Goal: Task Accomplishment & Management: Use online tool/utility

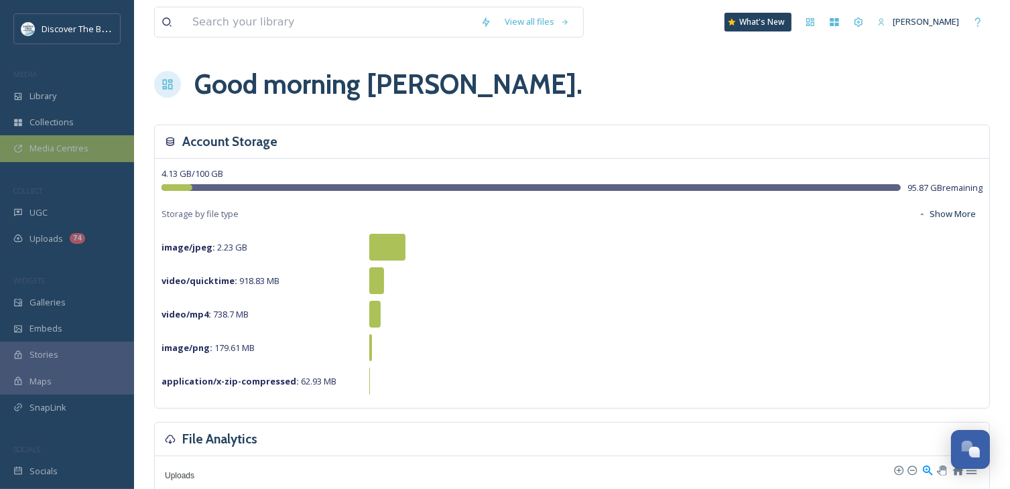
click at [51, 160] on div "Media Centres" at bounding box center [67, 148] width 134 height 26
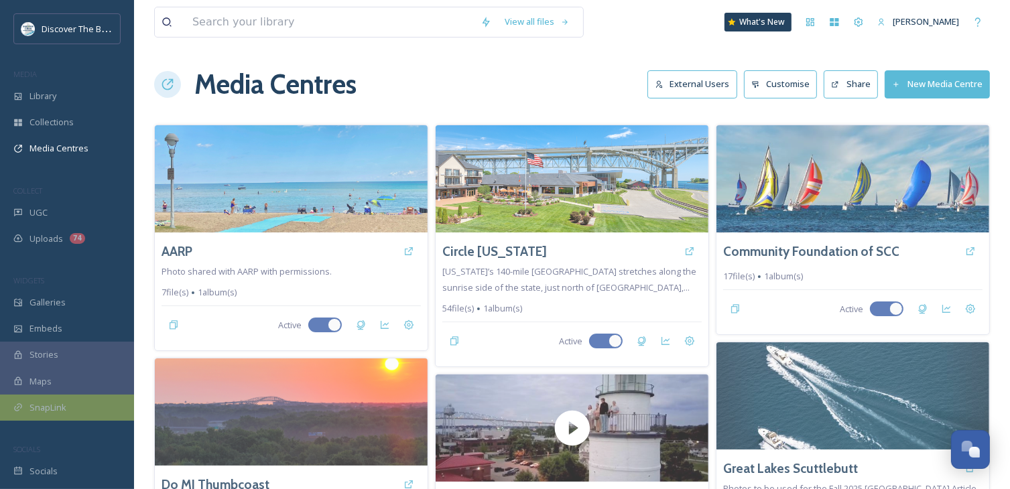
click at [64, 408] on span "SnapLink" at bounding box center [47, 408] width 37 height 13
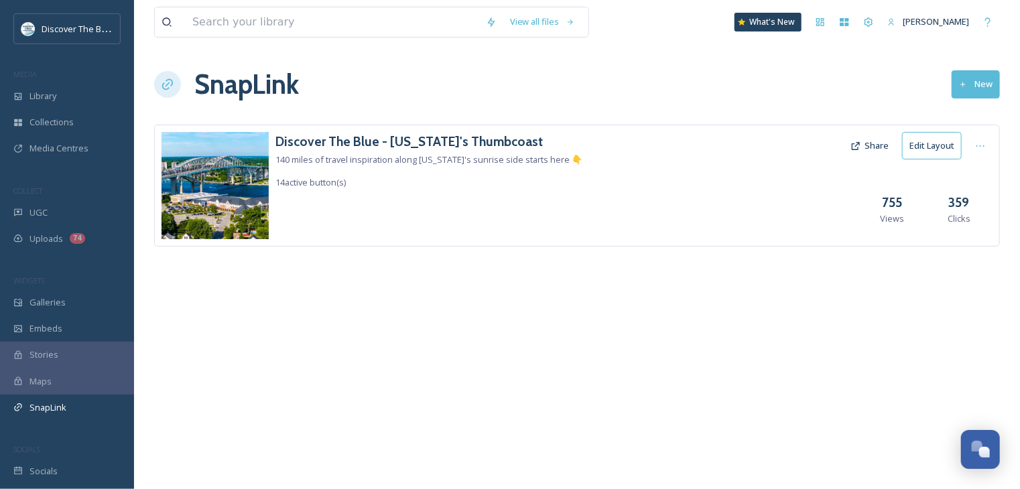
click at [260, 188] on img at bounding box center [215, 185] width 107 height 107
click at [469, 139] on h3 "Discover The Blue - [US_STATE]'s Thumbcoast" at bounding box center [429, 141] width 307 height 19
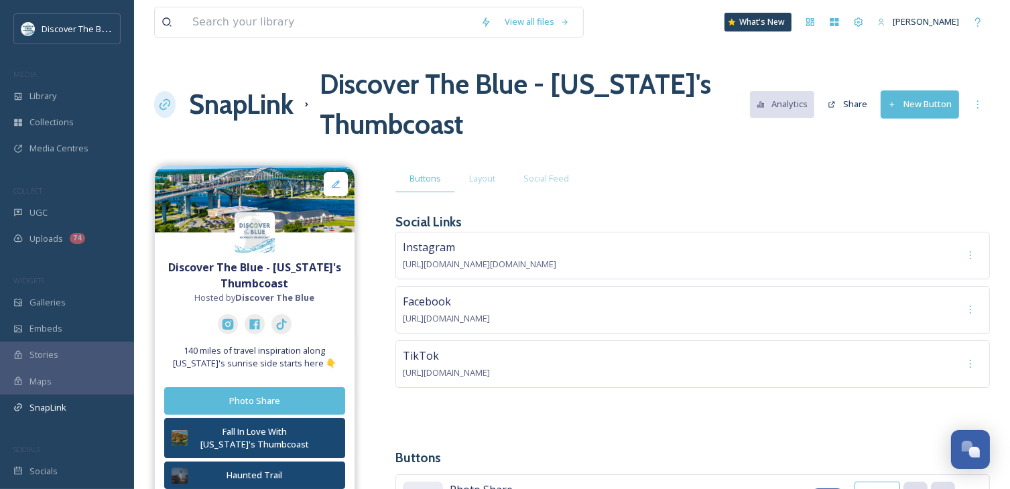
click at [924, 107] on button "New Button" at bounding box center [920, 104] width 78 height 27
click at [682, 174] on div "Buttons Layout Social Feed" at bounding box center [693, 178] width 595 height 27
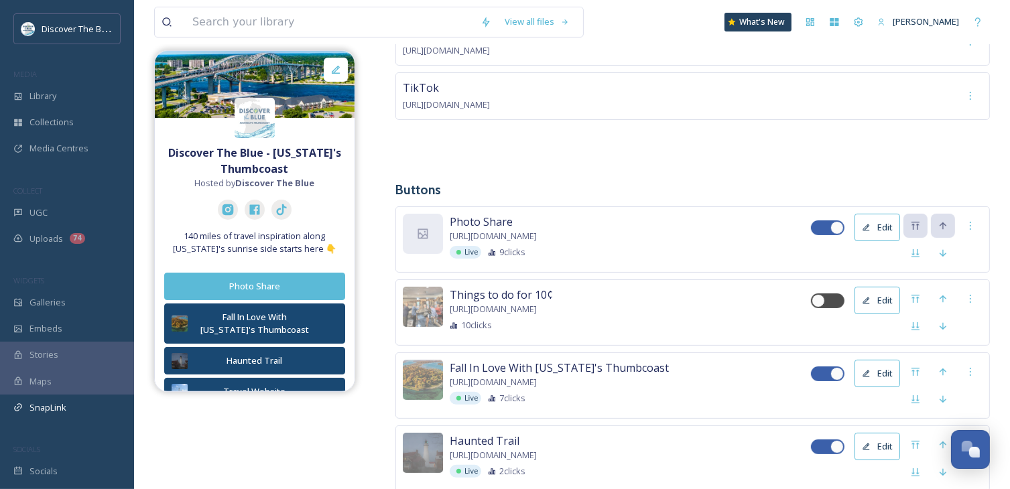
scroll to position [469, 0]
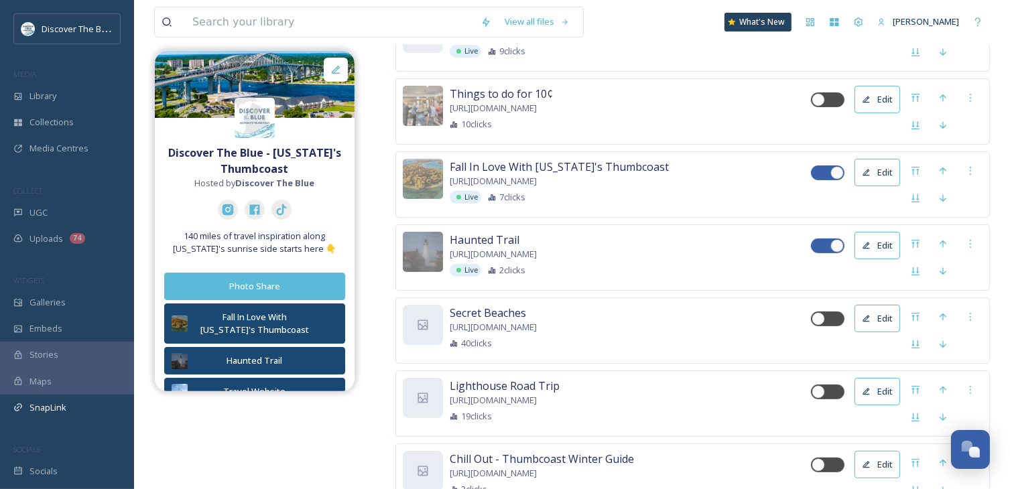
click at [504, 243] on span "Haunted Trail" at bounding box center [485, 240] width 70 height 16
click at [579, 267] on div "Live 2 clicks" at bounding box center [630, 270] width 361 height 13
click at [884, 248] on button "Edit" at bounding box center [878, 245] width 46 height 27
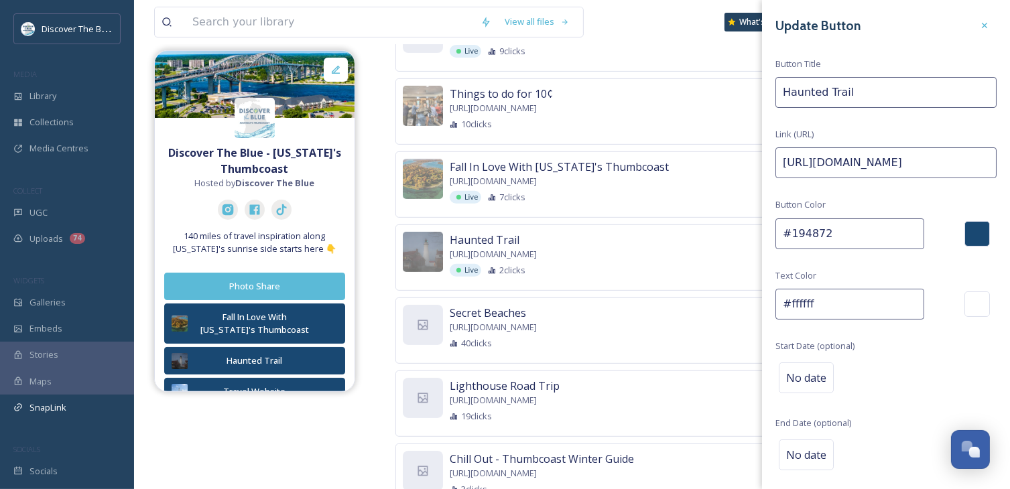
click at [810, 233] on input "#194872" at bounding box center [850, 234] width 149 height 31
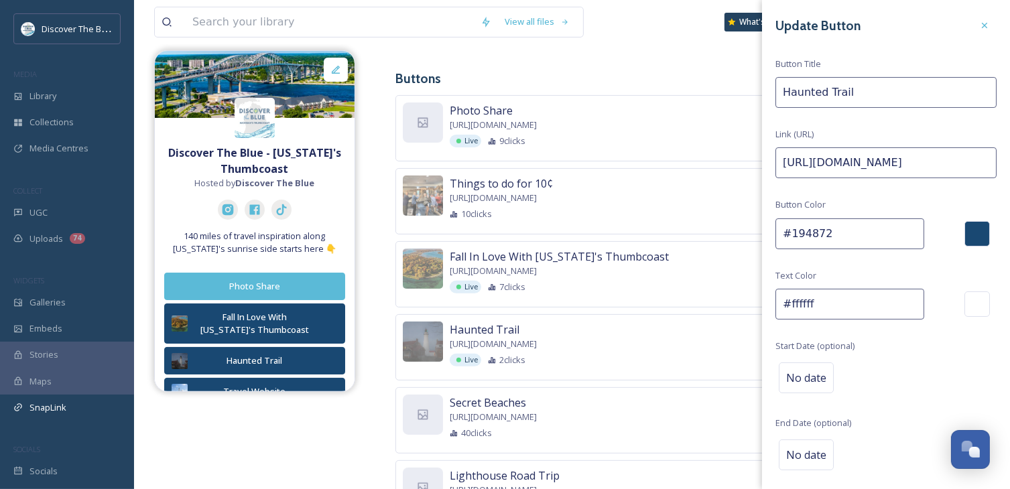
scroll to position [335, 0]
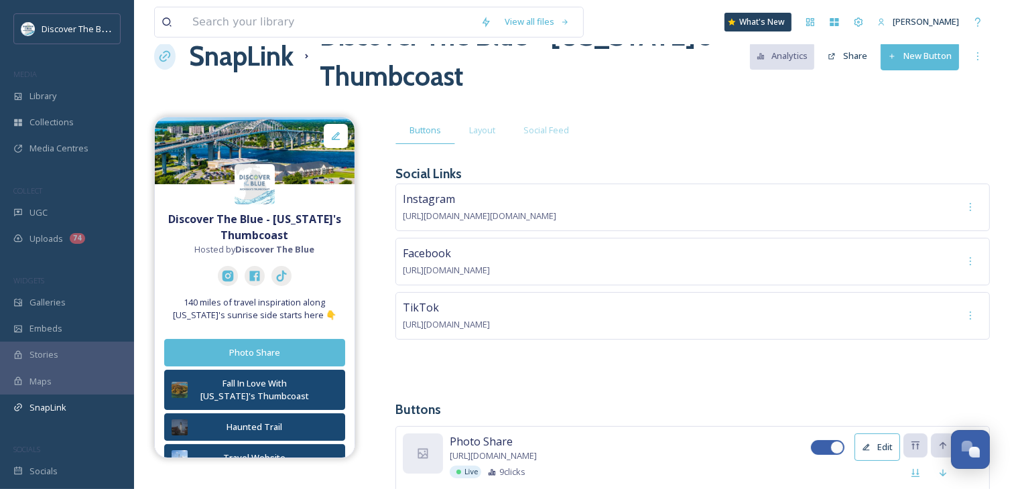
scroll to position [0, 0]
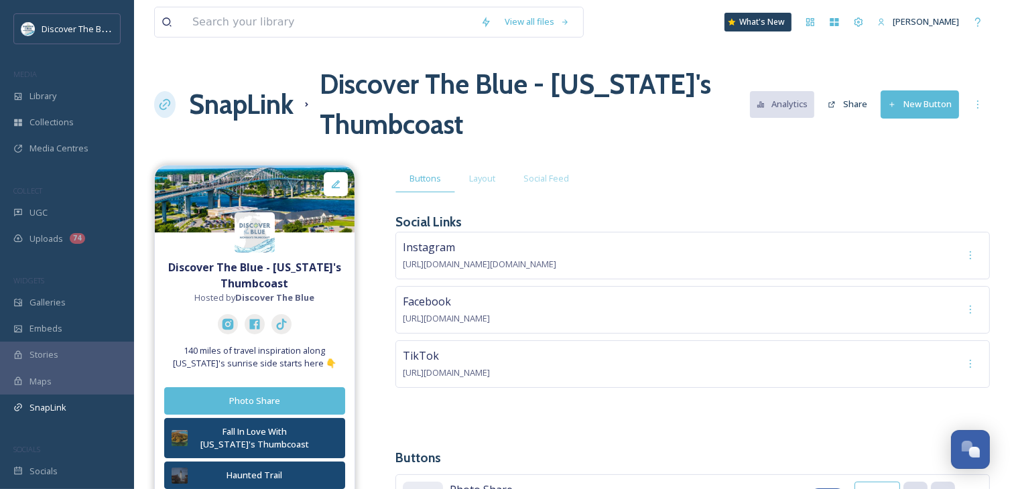
click at [922, 107] on button "New Button" at bounding box center [920, 104] width 78 height 27
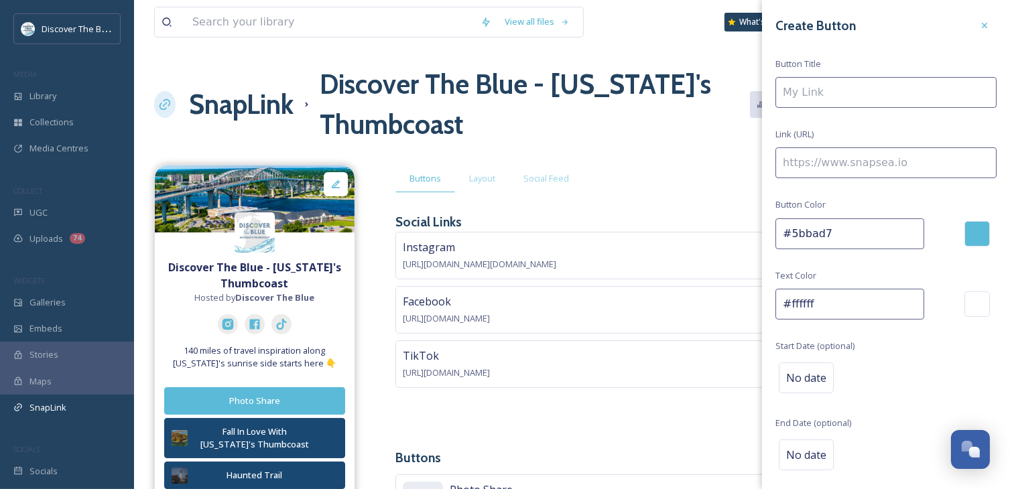
click at [818, 234] on input "#5bbad7" at bounding box center [850, 234] width 149 height 31
paste input "194872"
type input "#194872"
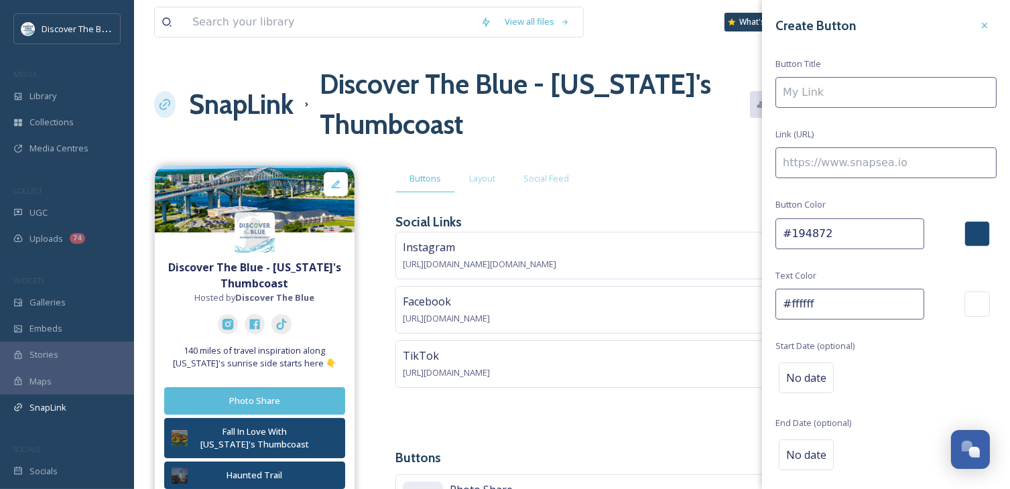
click at [834, 100] on input at bounding box center [886, 92] width 221 height 31
type input "H"
type input "Thumbcoast Heritage Tour"
paste input "[URL][DOMAIN_NAME]"
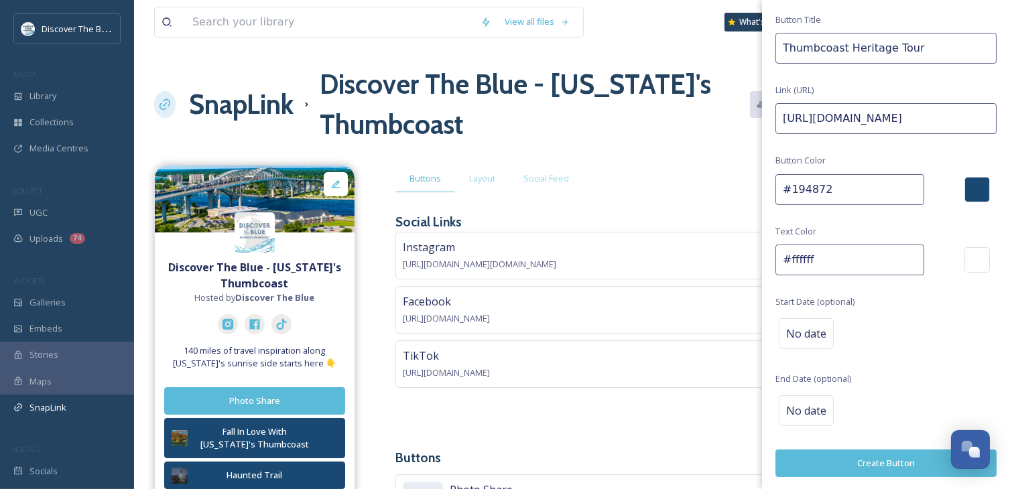
type input "[URL][DOMAIN_NAME]"
click at [851, 466] on button "Create Button" at bounding box center [886, 463] width 221 height 27
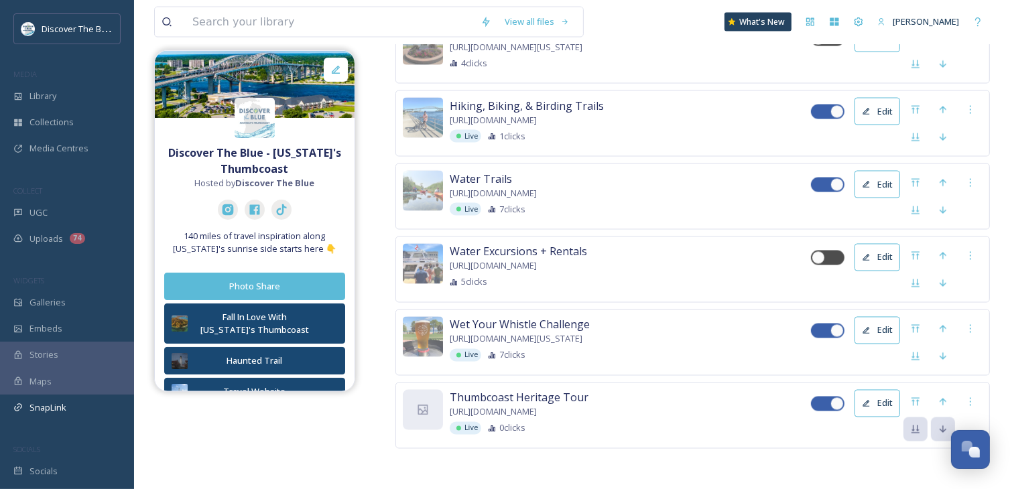
scroll to position [2293, 0]
click at [919, 400] on icon at bounding box center [915, 402] width 11 height 11
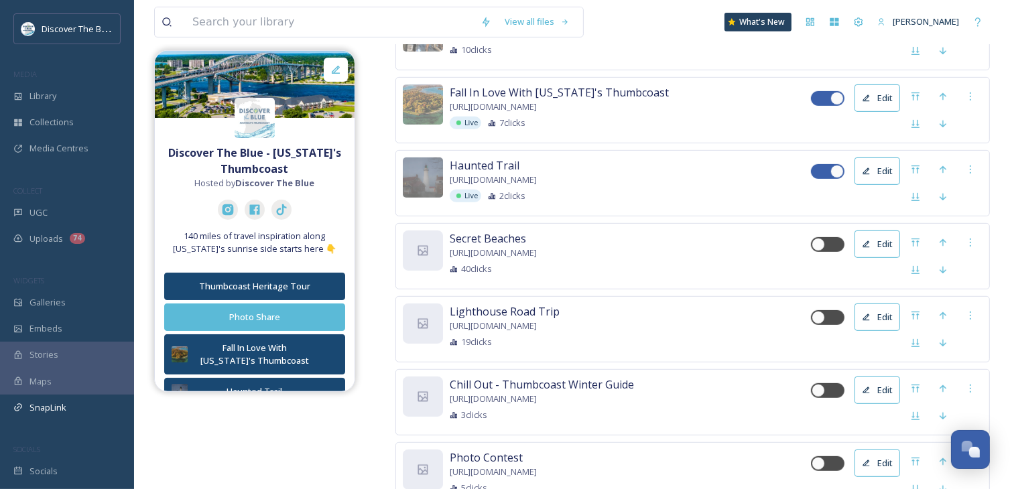
scroll to position [349, 0]
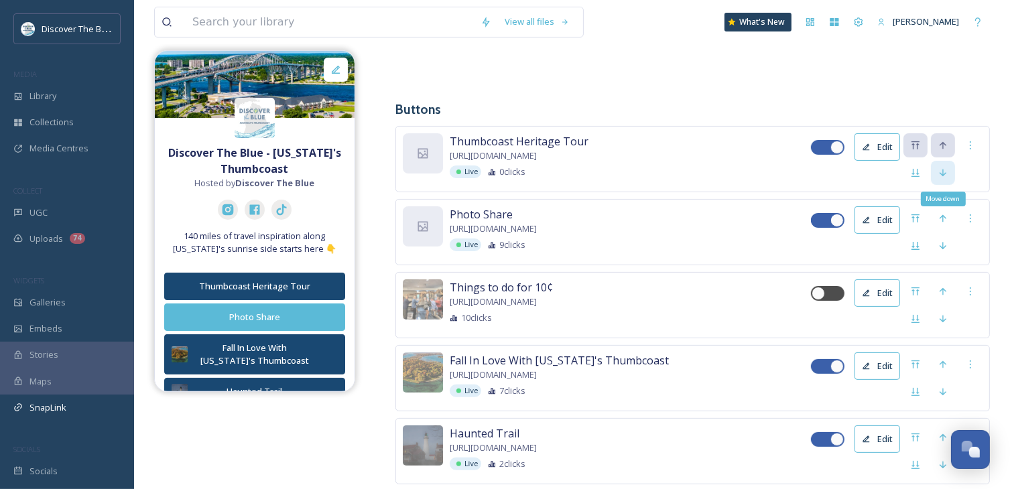
click at [946, 176] on div "Move down" at bounding box center [943, 173] width 24 height 24
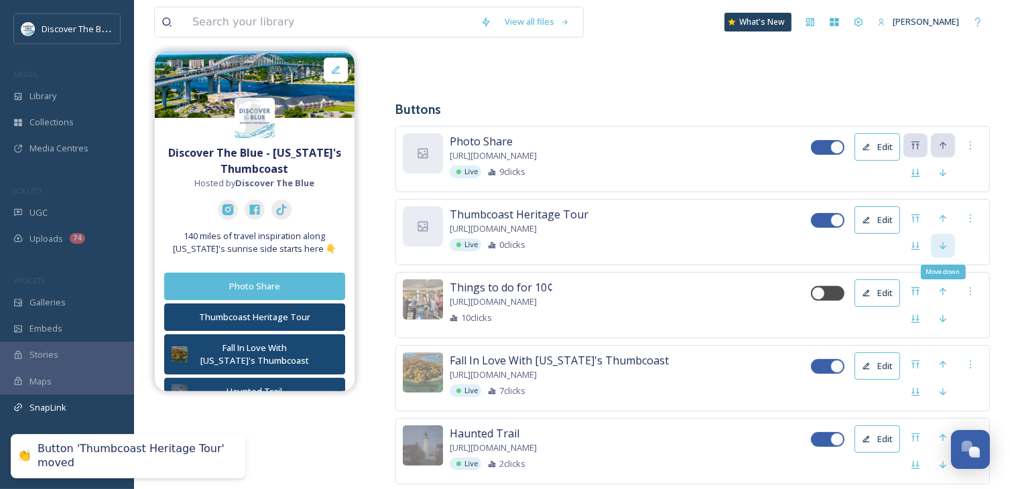
click at [947, 247] on icon at bounding box center [943, 246] width 11 height 11
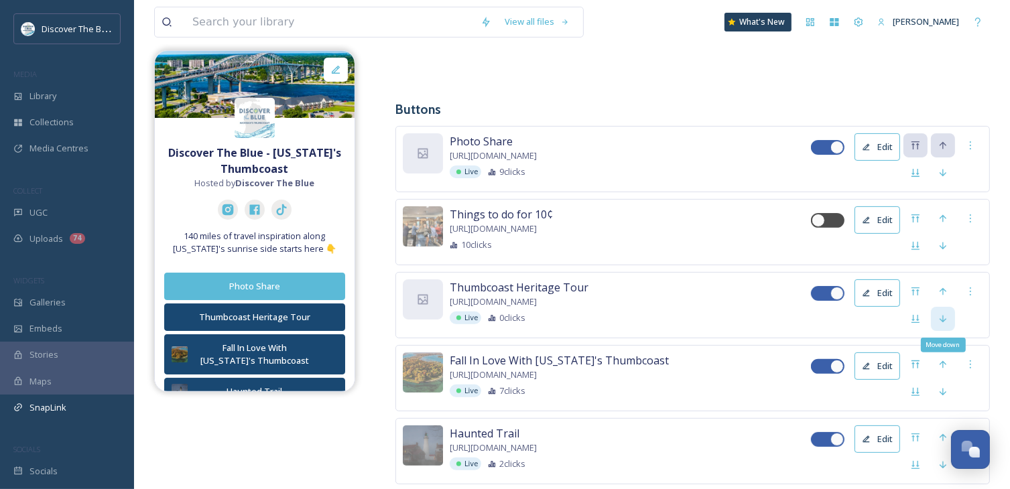
click at [943, 317] on icon at bounding box center [943, 319] width 11 height 11
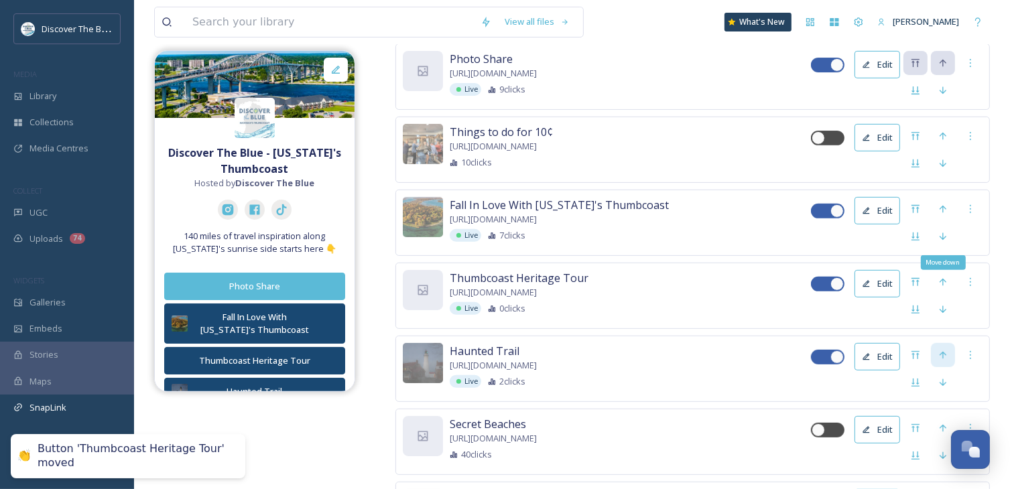
scroll to position [483, 0]
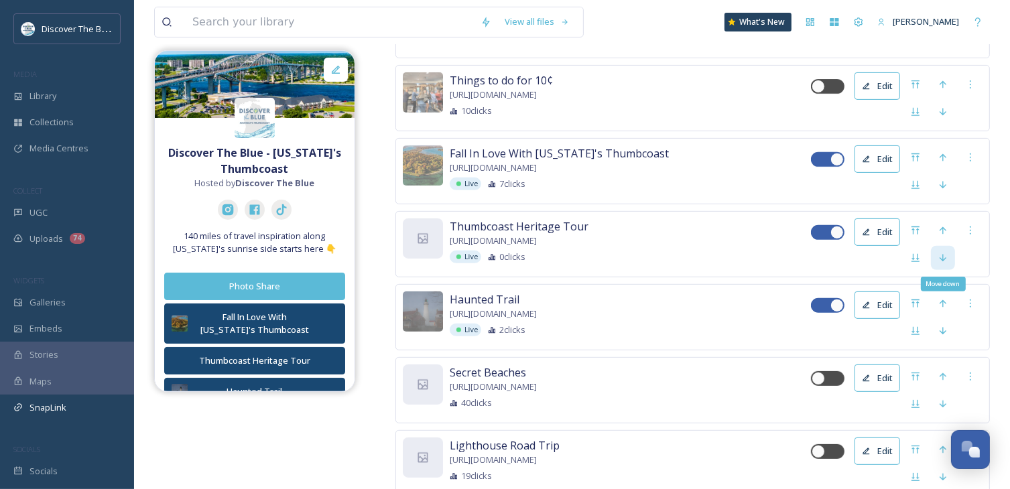
click at [939, 258] on icon at bounding box center [943, 258] width 11 height 11
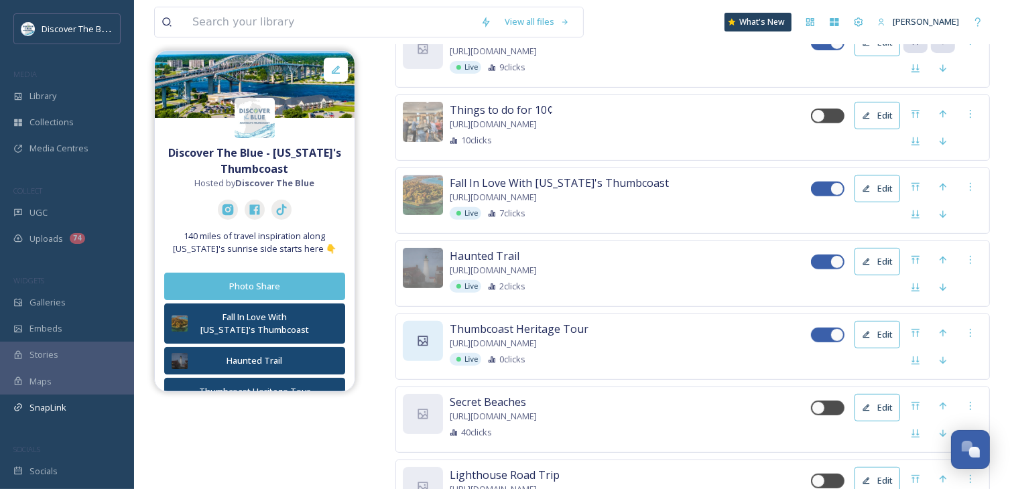
scroll to position [469, 0]
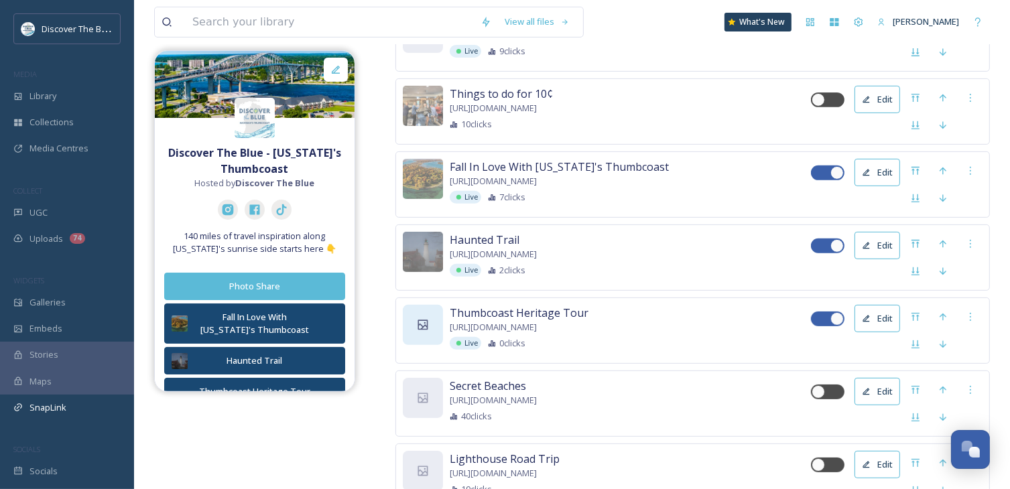
click at [416, 328] on div at bounding box center [423, 325] width 40 height 40
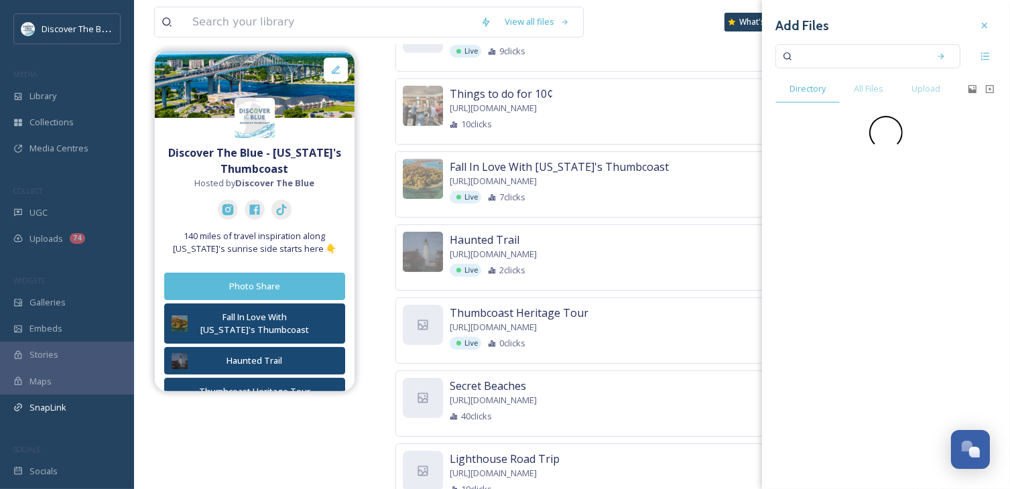
click at [826, 54] on input at bounding box center [859, 56] width 127 height 29
type input "museum"
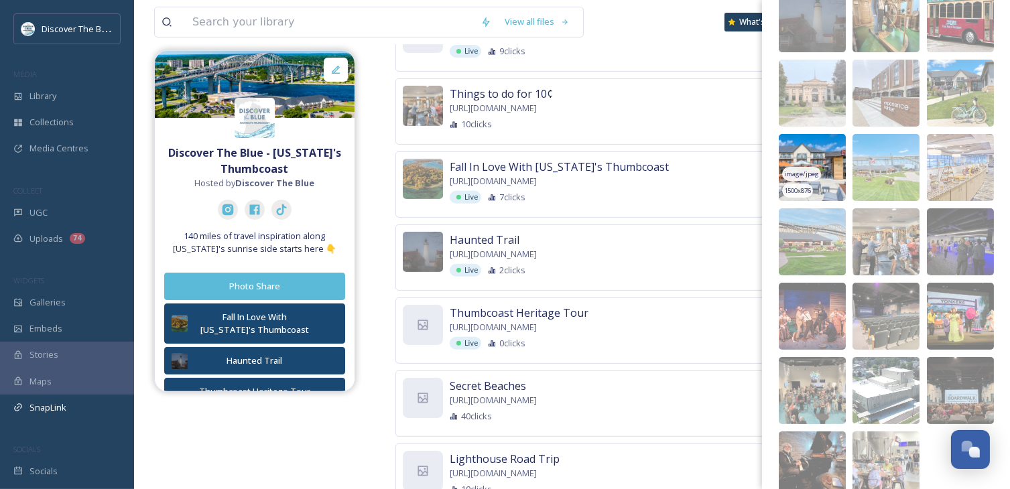
scroll to position [186, 0]
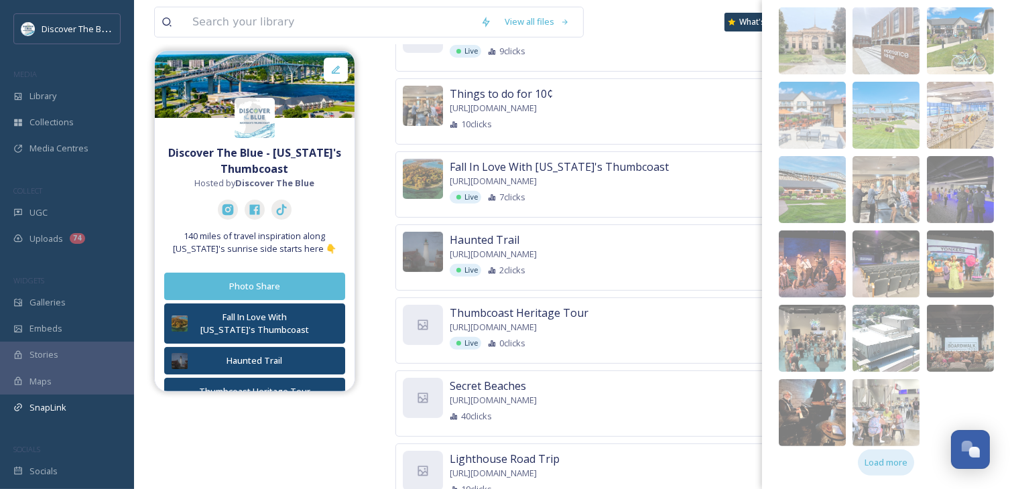
click at [890, 463] on span "Load more" at bounding box center [886, 463] width 43 height 13
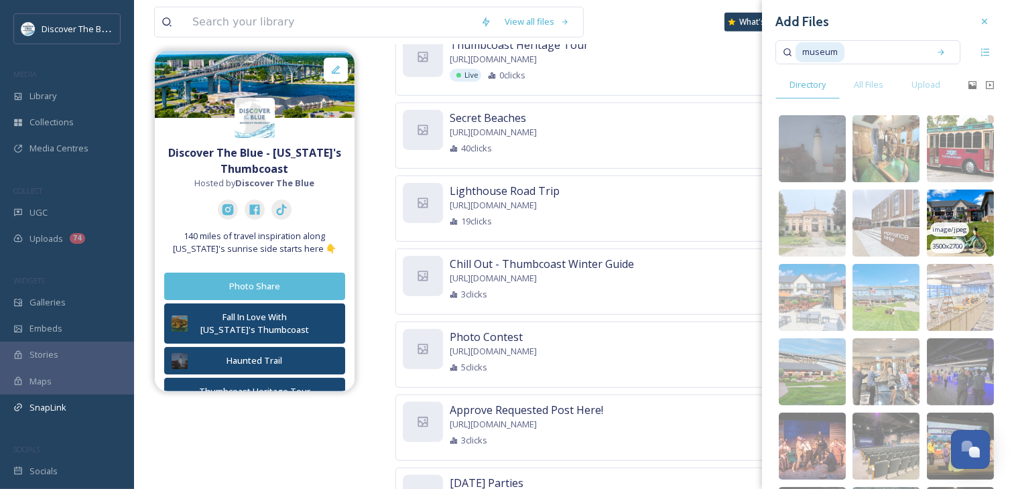
scroll to position [0, 0]
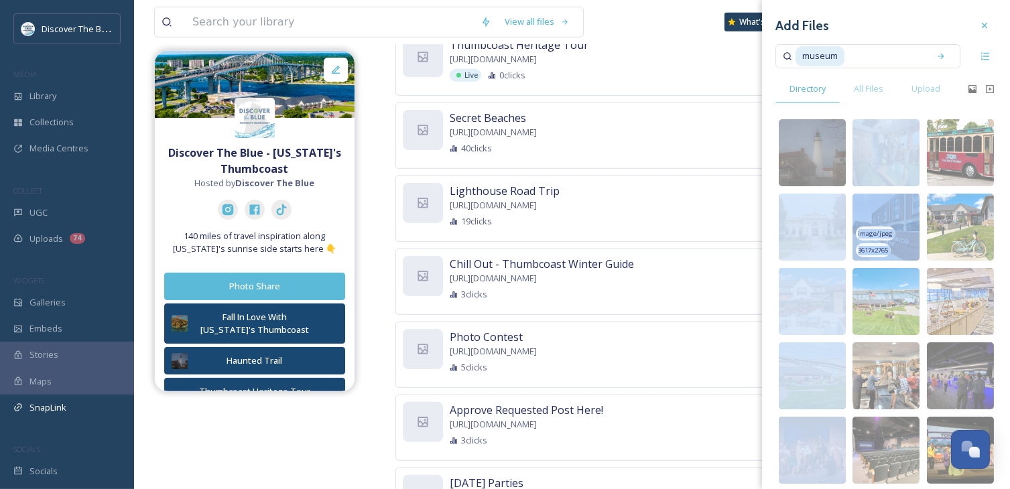
drag, startPoint x: 812, startPoint y: 236, endPoint x: 859, endPoint y: 220, distance: 49.6
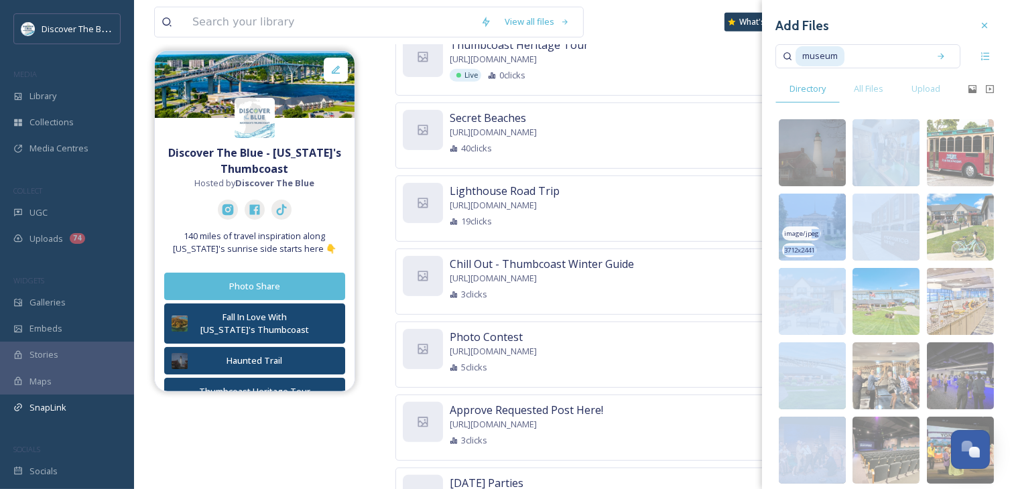
click at [823, 213] on img at bounding box center [812, 227] width 67 height 67
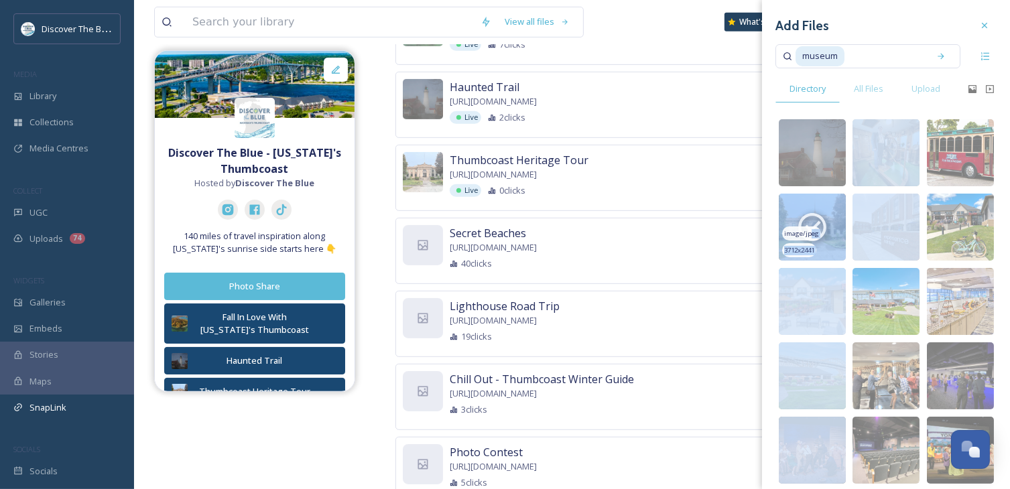
scroll to position [536, 0]
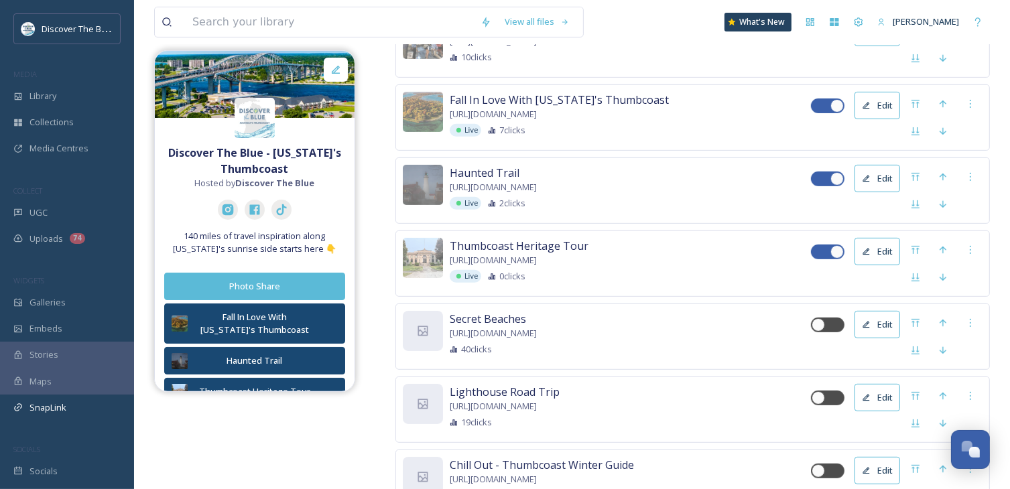
drag, startPoint x: 78, startPoint y: 202, endPoint x: 94, endPoint y: 180, distance: 27.0
click at [78, 202] on div "UGC" at bounding box center [67, 213] width 134 height 26
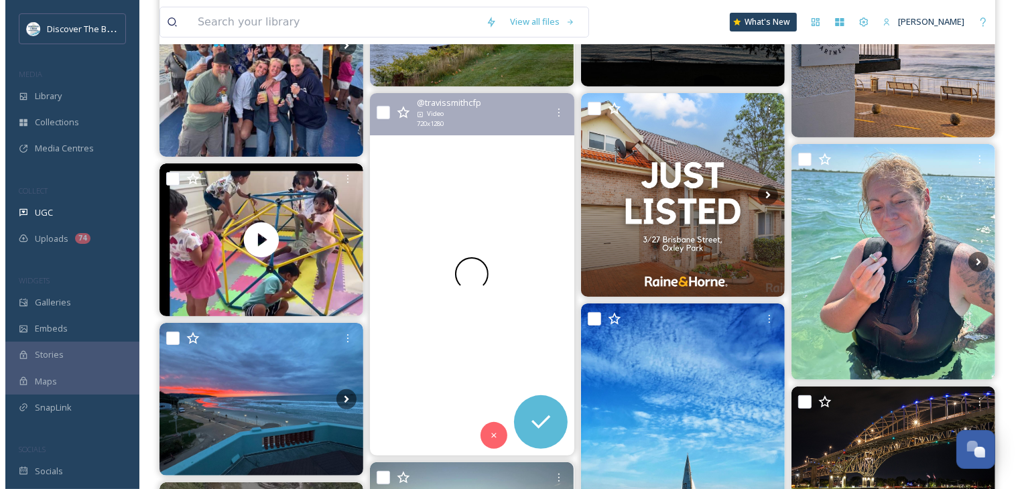
scroll to position [268, 0]
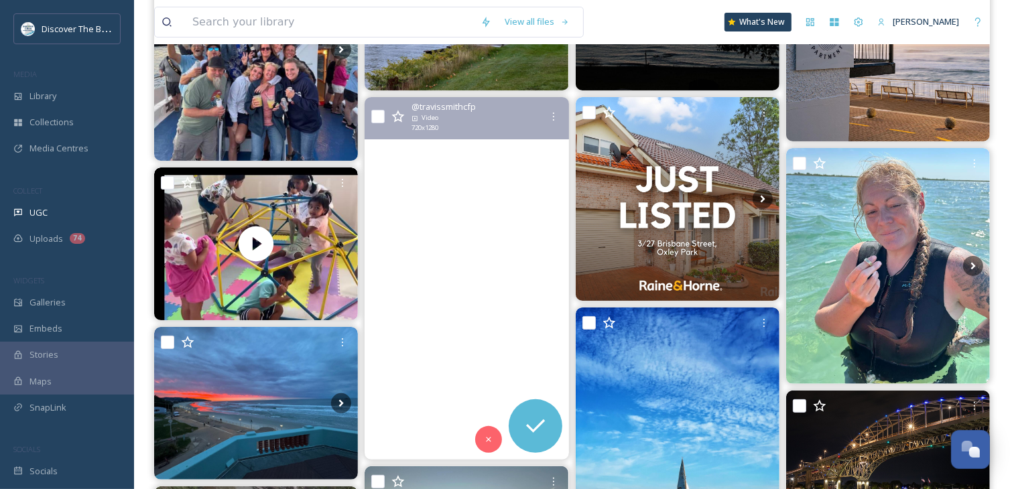
click at [475, 321] on video "Calm seas to Turnip Rock" at bounding box center [467, 278] width 204 height 362
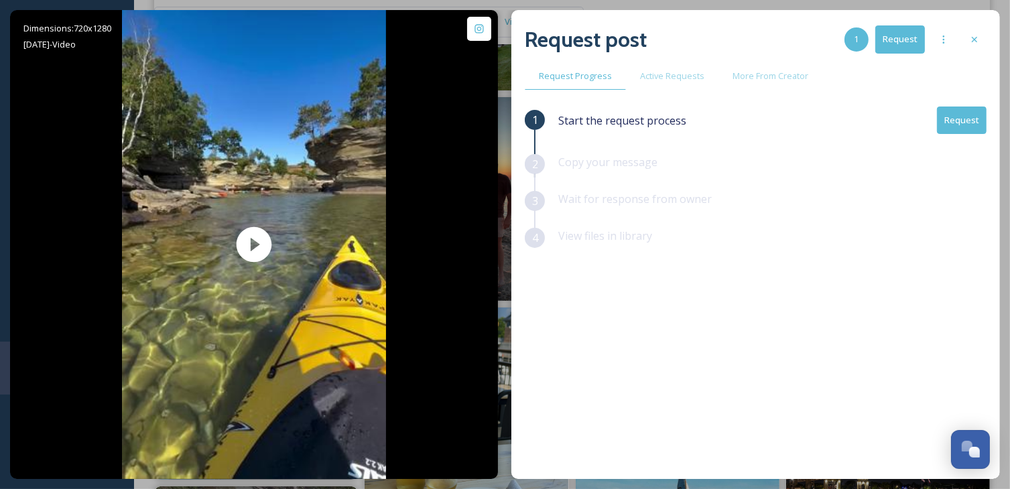
click at [960, 122] on button "Request" at bounding box center [962, 120] width 50 height 27
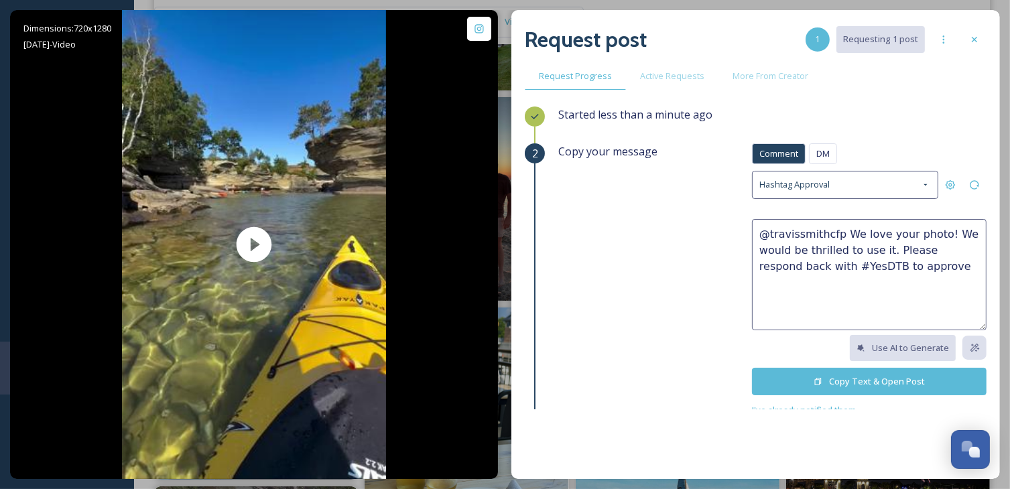
drag, startPoint x: 867, startPoint y: 267, endPoint x: 721, endPoint y: 226, distance: 151.9
click at [721, 226] on div "Copy your message Comment DM Comment DM Hashtag Approval @travissmithcfp We lov…" at bounding box center [772, 280] width 428 height 275
click at [814, 383] on icon at bounding box center [818, 381] width 9 height 9
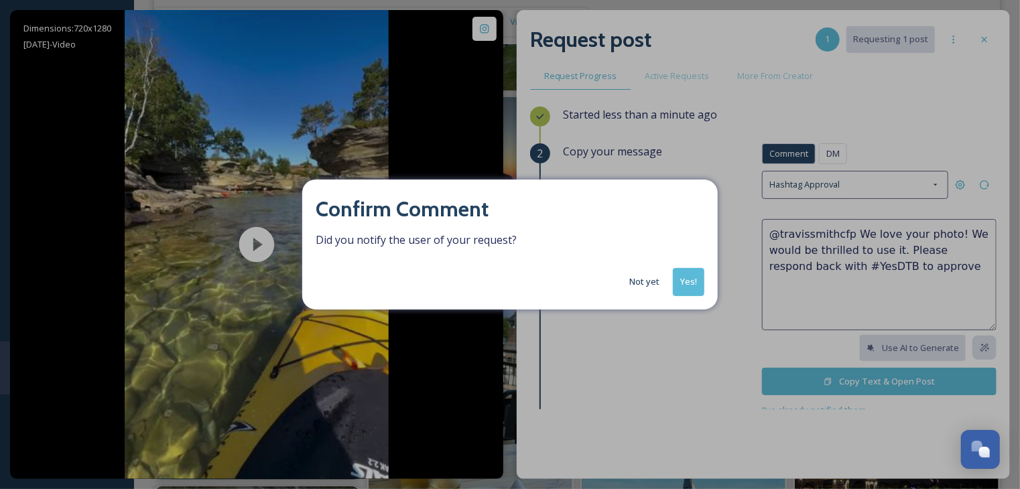
click at [654, 280] on button "Not yet" at bounding box center [645, 282] width 44 height 26
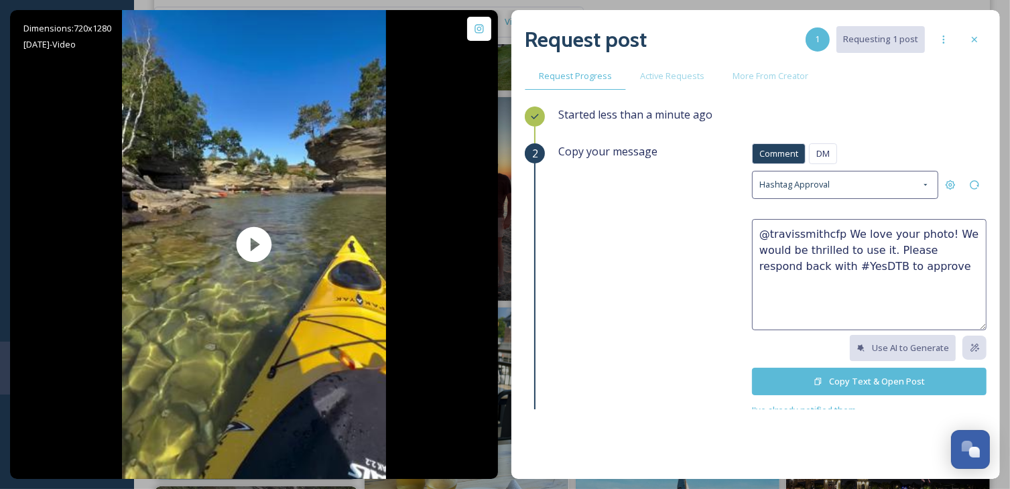
click at [813, 376] on button "Copy Text & Open Post" at bounding box center [869, 381] width 235 height 27
